Goal: Task Accomplishment & Management: Manage account settings

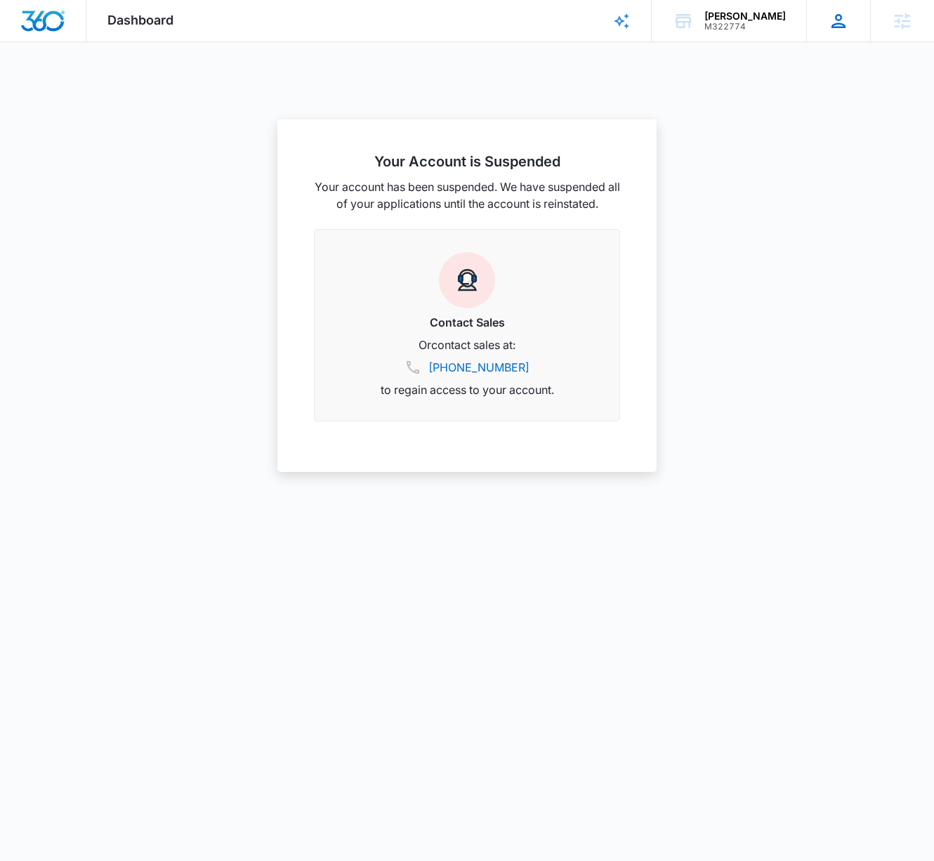
click at [847, 20] on icon at bounding box center [838, 21] width 21 height 21
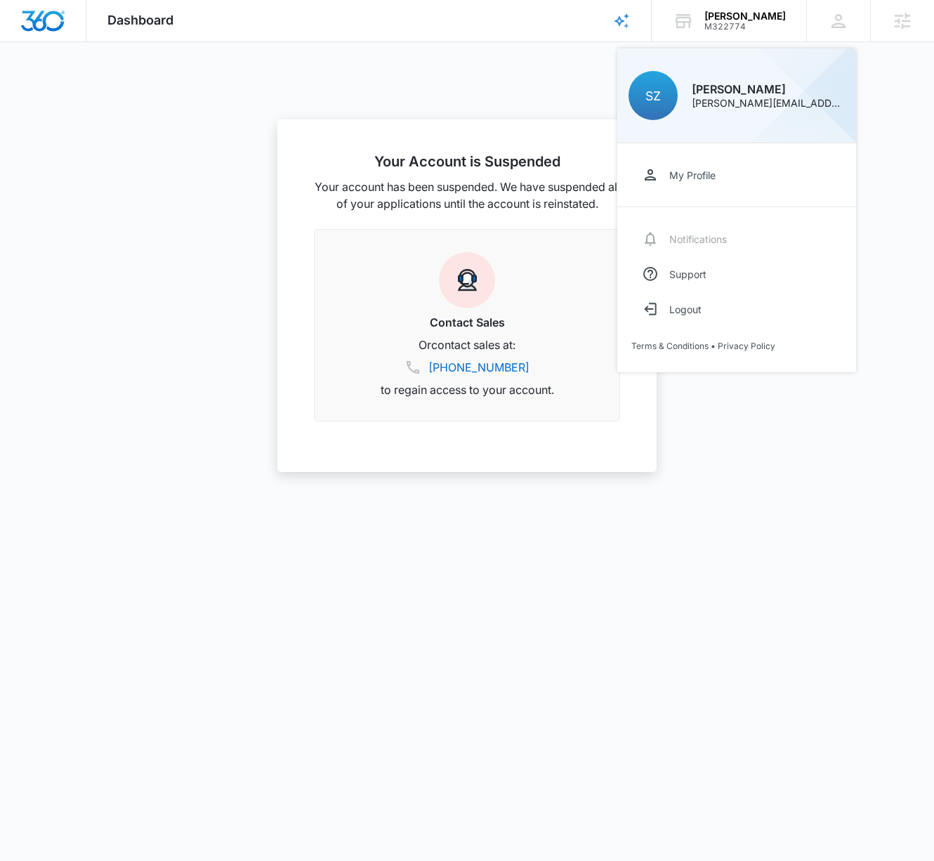
click at [675, 164] on link "My Profile" at bounding box center [737, 174] width 211 height 35
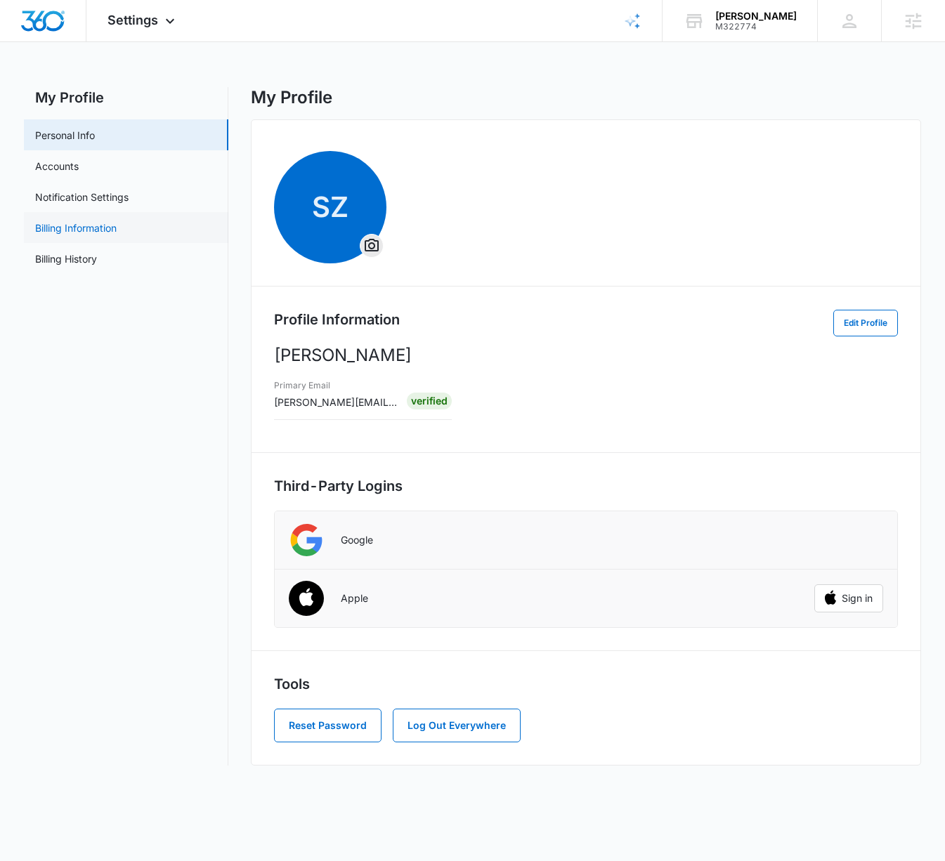
click at [66, 224] on link "Billing Information" at bounding box center [75, 228] width 81 height 15
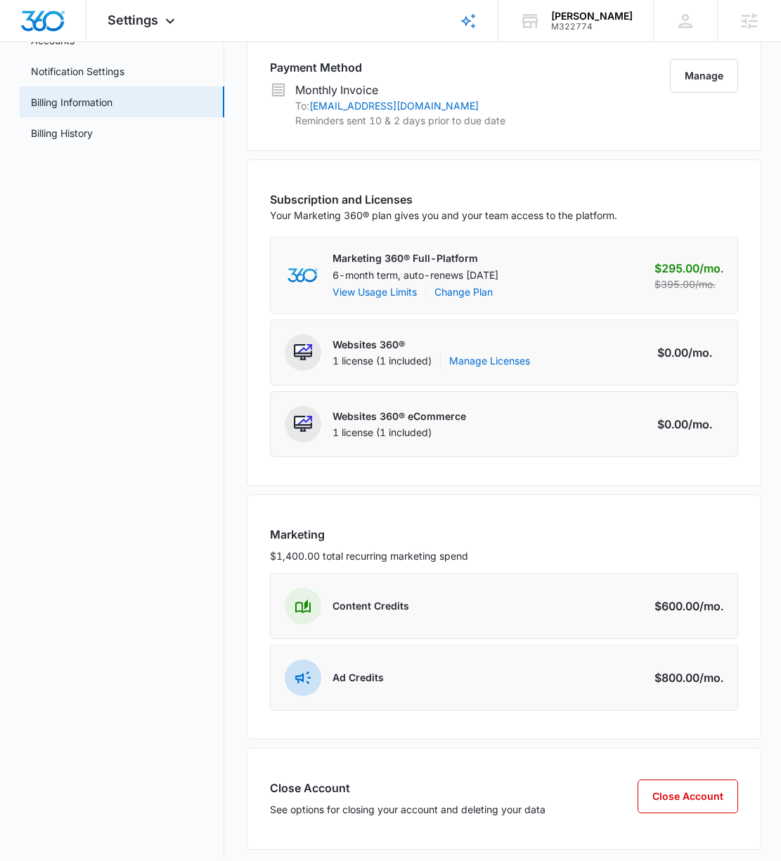
scroll to position [131, 0]
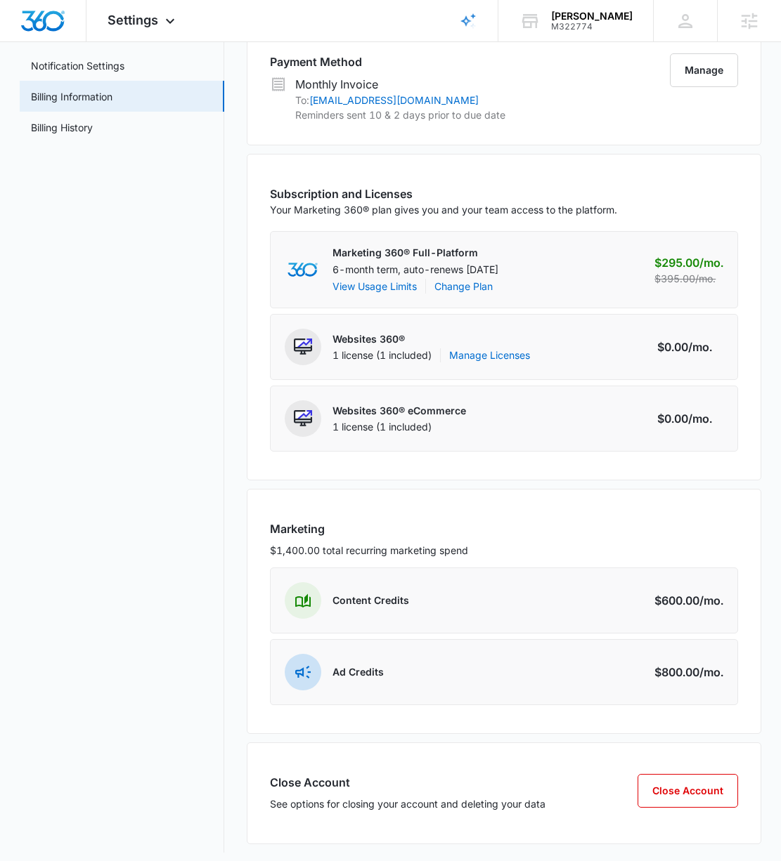
click at [131, 252] on nav "My Profile Personal Info Accounts Notification Settings Billing Information Bil…" at bounding box center [122, 404] width 204 height 897
click at [700, 77] on button "Manage" at bounding box center [704, 70] width 68 height 34
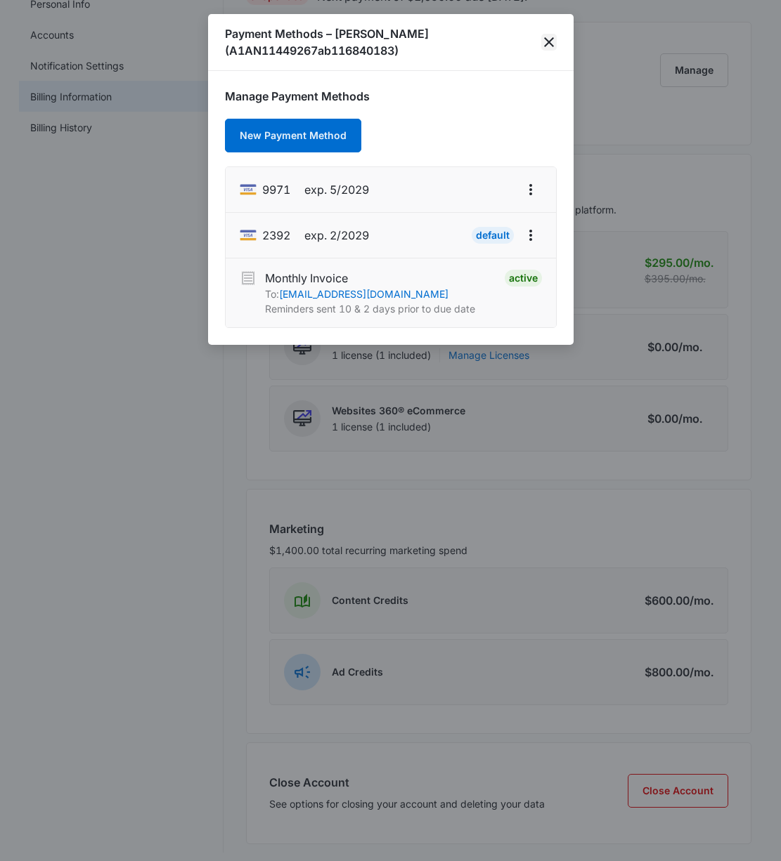
click at [552, 44] on icon "close" at bounding box center [549, 42] width 10 height 10
